Goal: Use online tool/utility: Utilize a website feature to perform a specific function

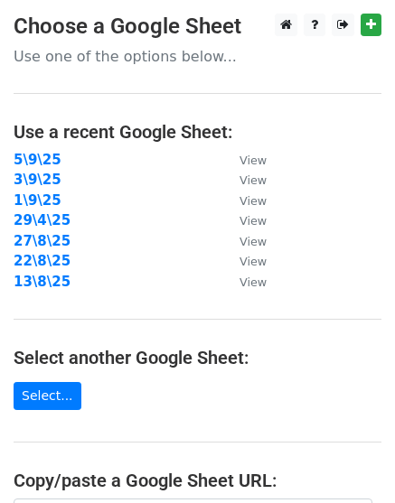
scroll to position [338, 0]
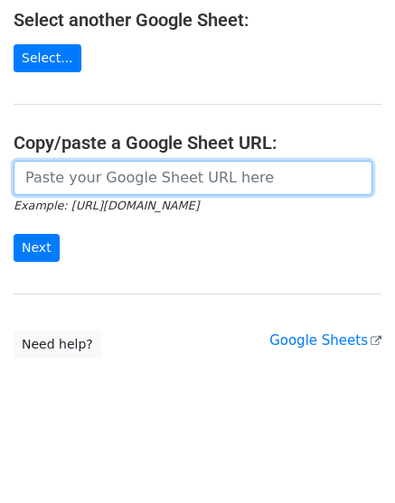
click at [118, 171] on input "url" at bounding box center [193, 178] width 359 height 34
paste input "https://docs.google.com/spreadsheets/d/1_4HHpgX6Bf_HtHFin4feQPevzpXGQYKq46f7HWd…"
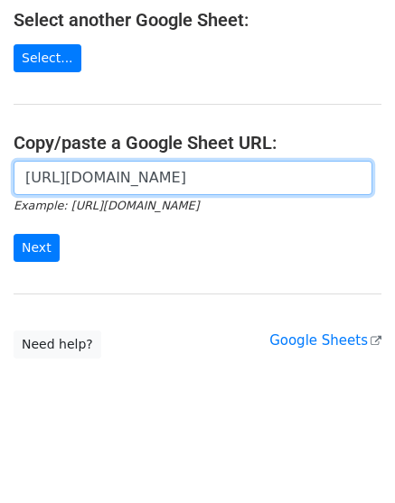
scroll to position [0, 400]
type input "https://docs.google.com/spreadsheets/d/1_4HHpgX6Bf_HtHFin4feQPevzpXGQYKq46f7HWd…"
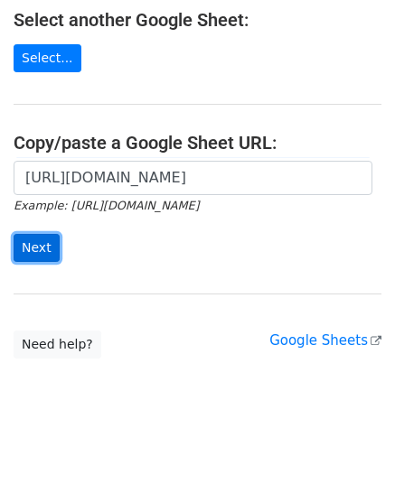
click at [42, 244] on input "Next" at bounding box center [37, 248] width 46 height 28
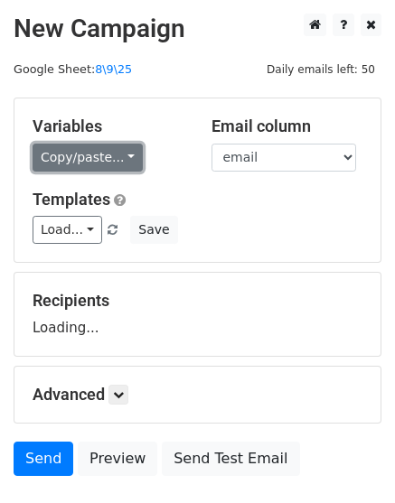
click at [113, 152] on link "Copy/paste..." at bounding box center [88, 158] width 110 height 28
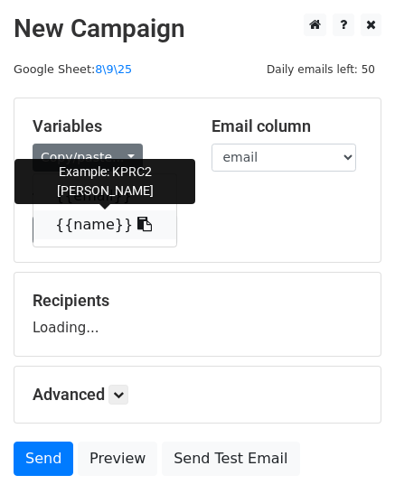
click at [85, 220] on link "{{name}}" at bounding box center [104, 225] width 143 height 29
